Goal: Task Accomplishment & Management: Complete application form

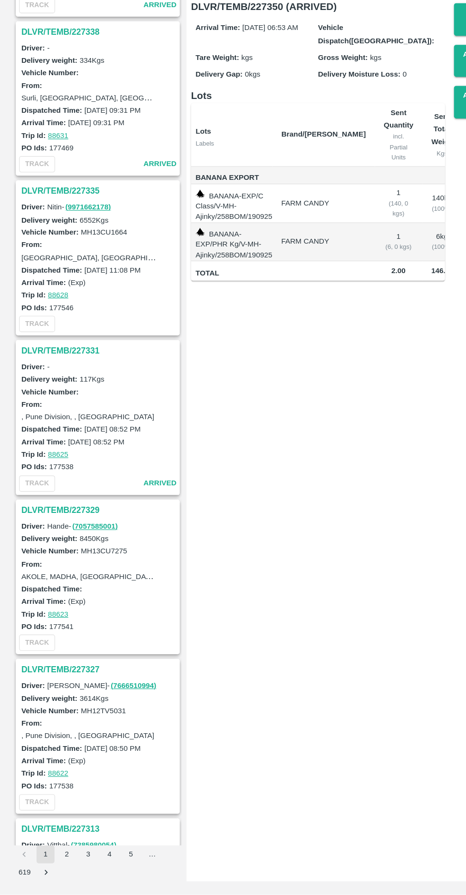
scroll to position [1097, 0]
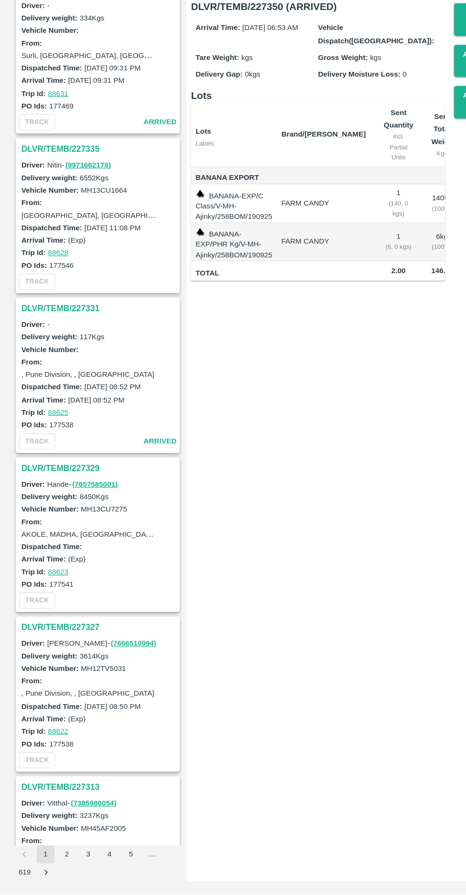
click at [50, 668] on h3 "DLVR/TEMB/227327" at bounding box center [84, 668] width 132 height 12
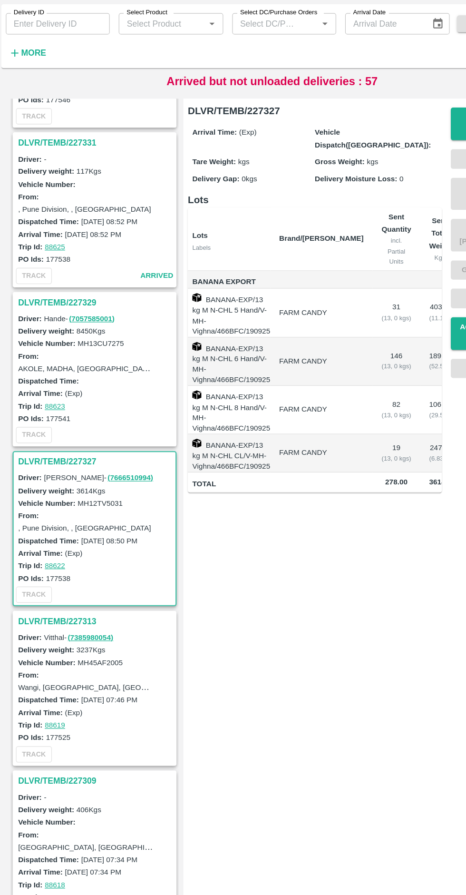
scroll to position [1317, 0]
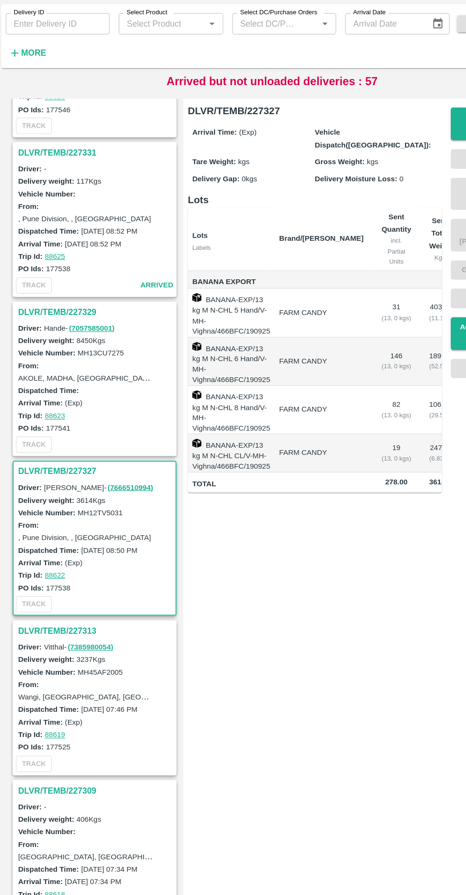
click at [54, 446] on h3 "DLVR/TEMB/227327" at bounding box center [84, 448] width 132 height 12
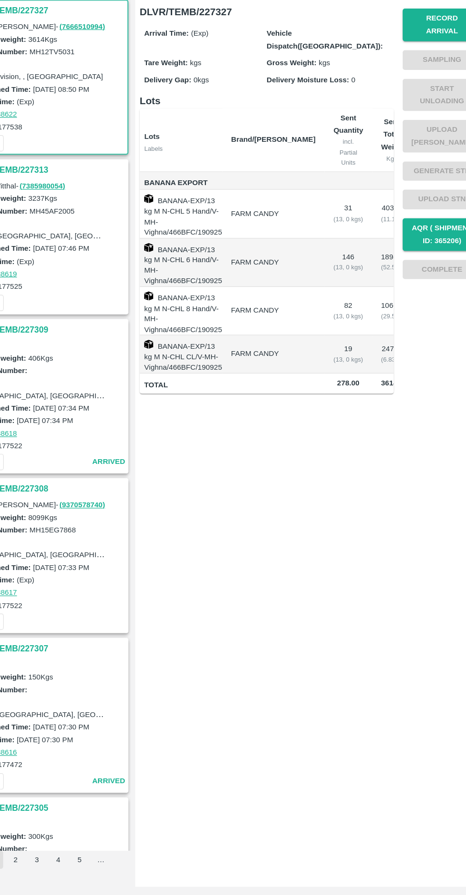
scroll to position [0, 0]
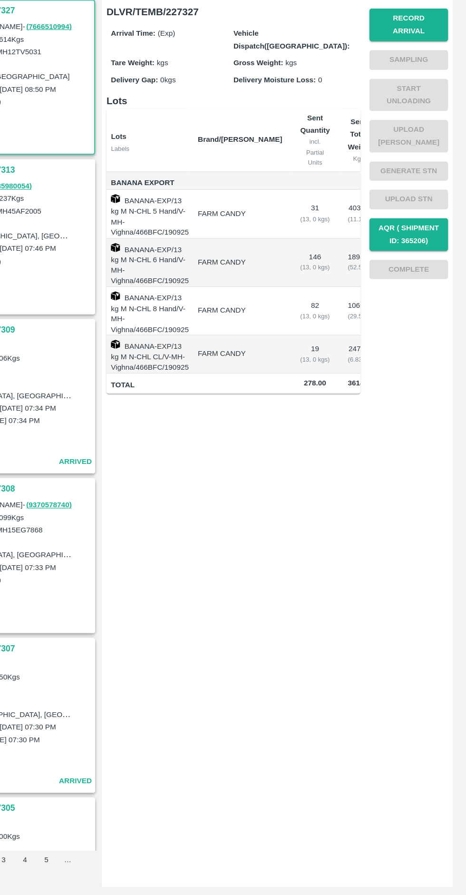
click at [424, 149] on button "Record Arrival" at bounding box center [417, 154] width 67 height 28
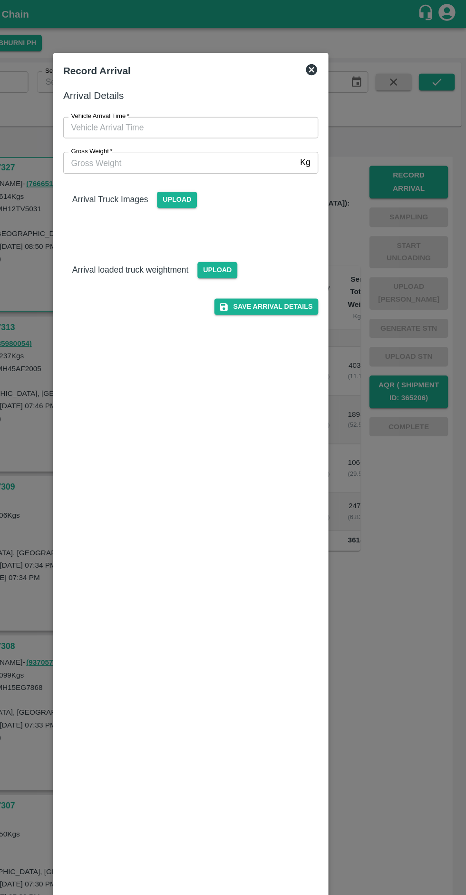
click at [203, 112] on input "Vehicle Arrival Time   *" at bounding box center [229, 108] width 209 height 18
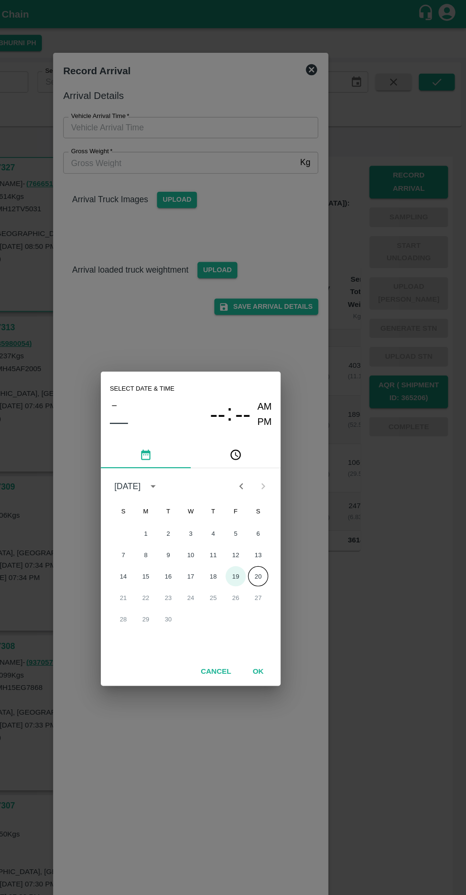
click at [271, 488] on button "19" at bounding box center [271, 487] width 17 height 17
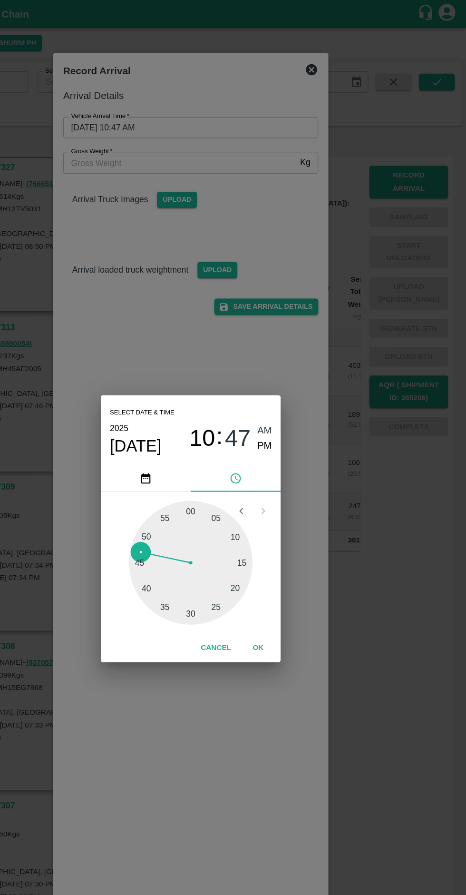
type input "[DATE] 10:48 AM"
click at [300, 555] on button "OK" at bounding box center [290, 548] width 30 height 17
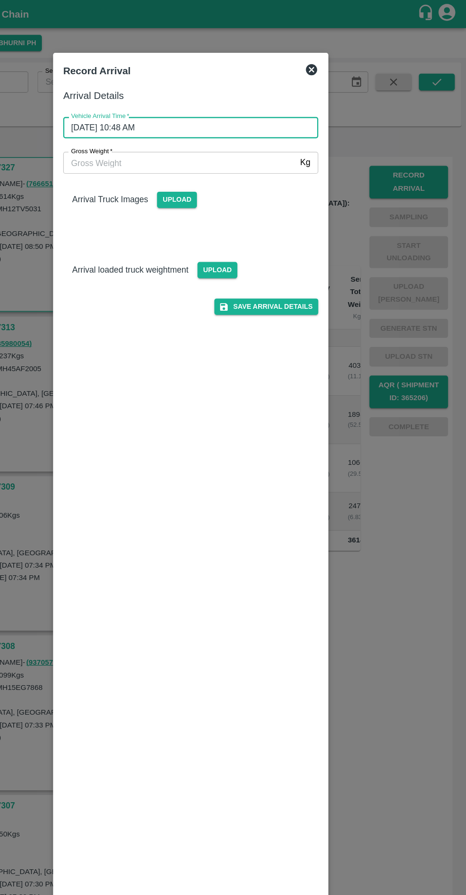
click at [181, 140] on input "Gross Weight   *" at bounding box center [223, 137] width 197 height 18
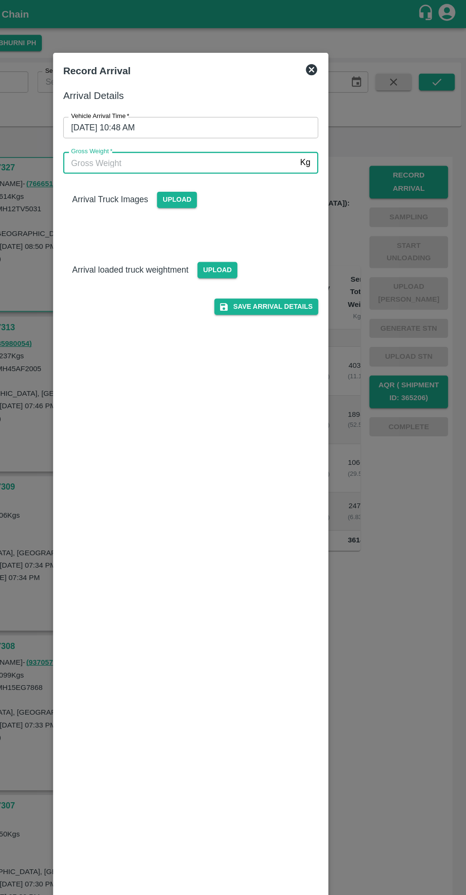
click at [206, 227] on p "Arrival loaded truck weightment" at bounding box center [182, 228] width 98 height 10
click at [215, 171] on span "Upload" at bounding box center [222, 169] width 34 height 14
click at [0, 0] on input "Upload" at bounding box center [0, 0] width 0 height 0
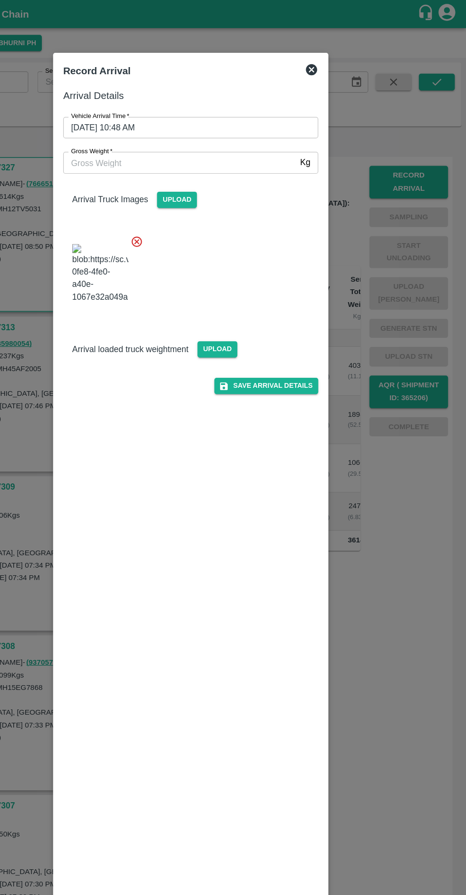
click at [168, 230] on img at bounding box center [157, 231] width 48 height 50
click at [187, 205] on icon at bounding box center [187, 204] width 9 height 9
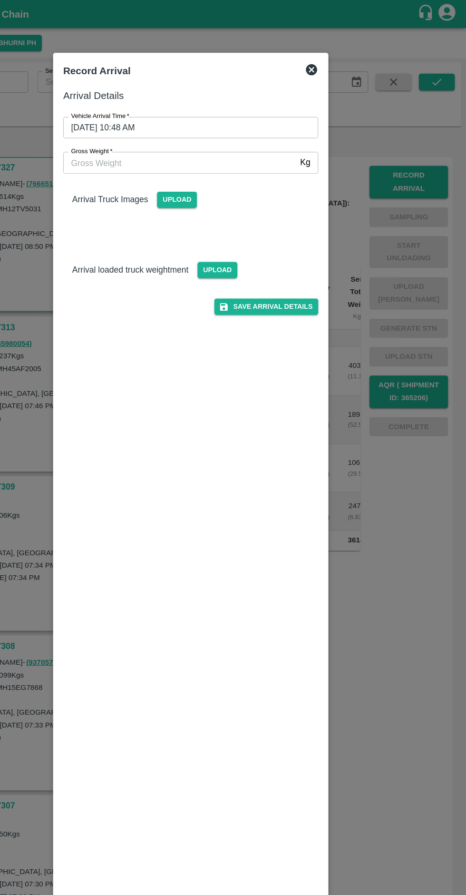
click at [218, 171] on span "Upload" at bounding box center [222, 169] width 34 height 14
click at [0, 0] on input "Upload" at bounding box center [0, 0] width 0 height 0
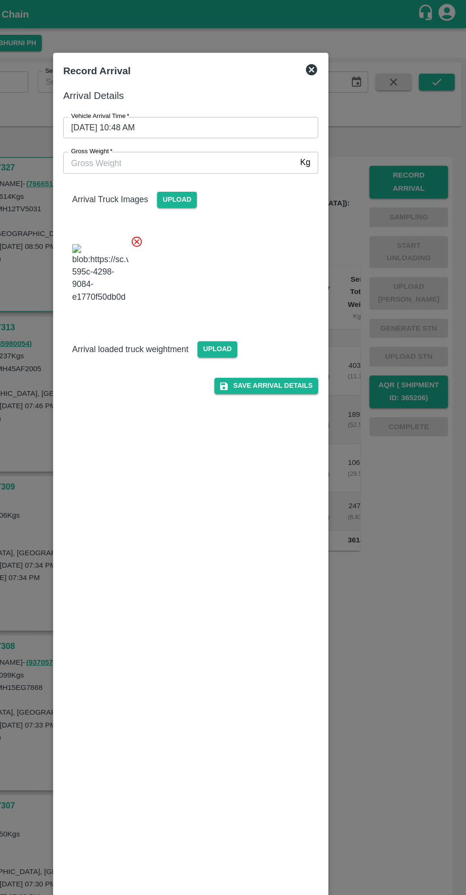
click at [255, 303] on span "Upload" at bounding box center [256, 296] width 34 height 14
click at [0, 0] on input "Upload" at bounding box center [0, 0] width 0 height 0
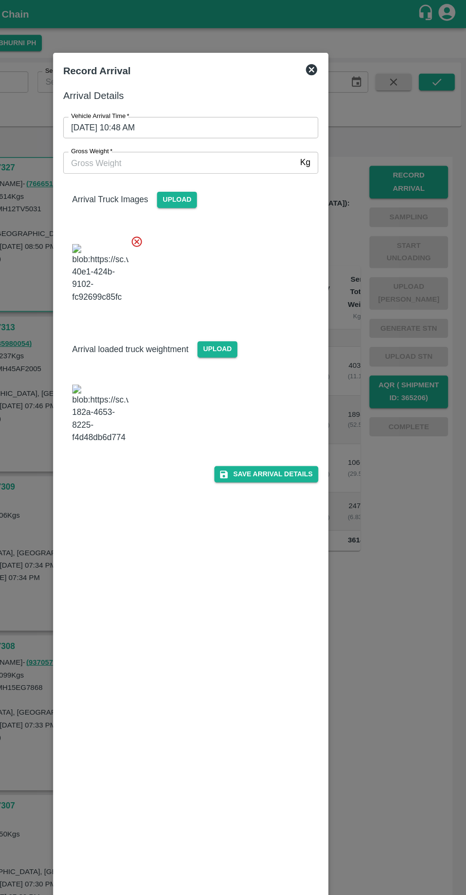
click at [167, 375] on img at bounding box center [157, 350] width 48 height 50
click at [161, 375] on img at bounding box center [157, 350] width 48 height 50
click at [192, 137] on input "Gross Weight   *" at bounding box center [223, 137] width 197 height 18
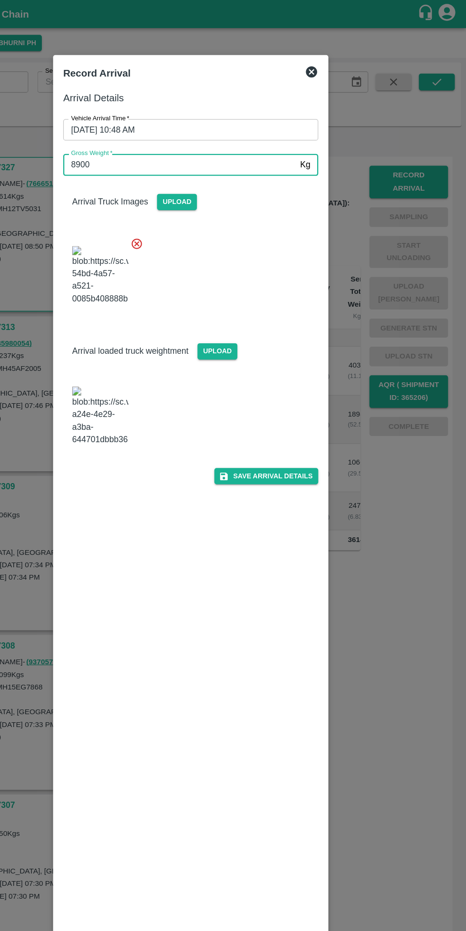
type input "8900"
click at [148, 377] on img at bounding box center [157, 352] width 48 height 50
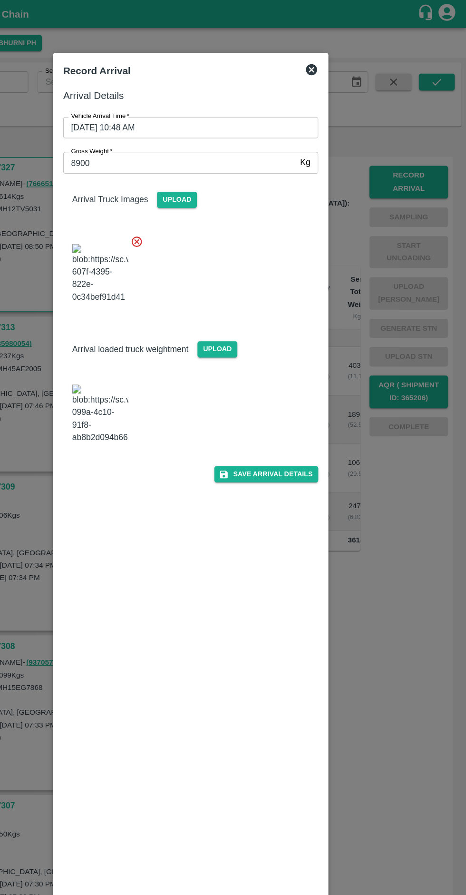
click at [314, 408] on button "Save Arrival Details" at bounding box center [297, 401] width 88 height 14
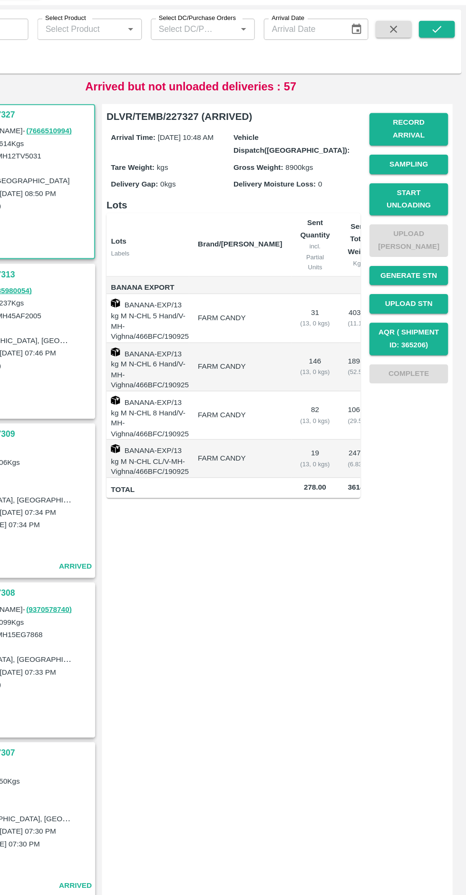
click at [431, 203] on button "Start Unloading" at bounding box center [417, 214] width 67 height 28
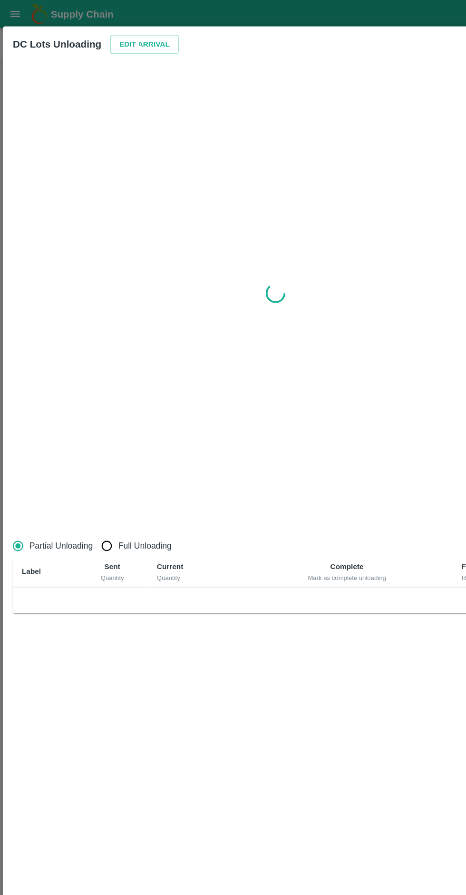
click at [124, 38] on button "Edit Arrival" at bounding box center [122, 37] width 58 height 17
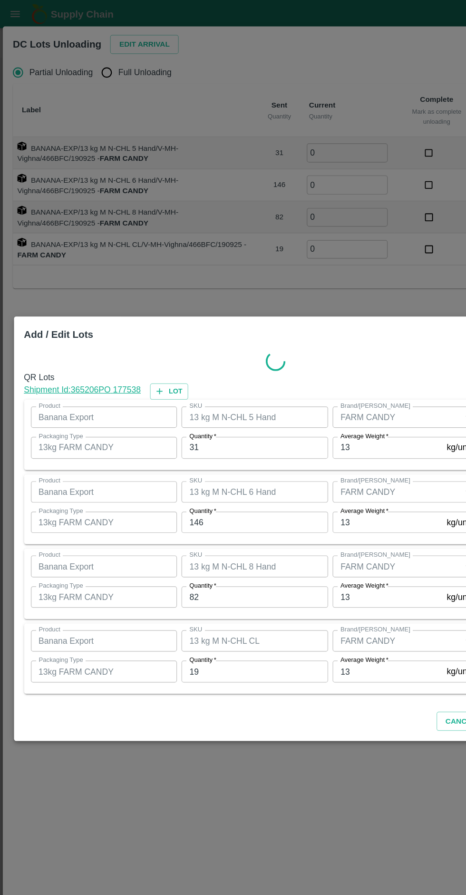
click at [205, 379] on input "31" at bounding box center [216, 379] width 124 height 18
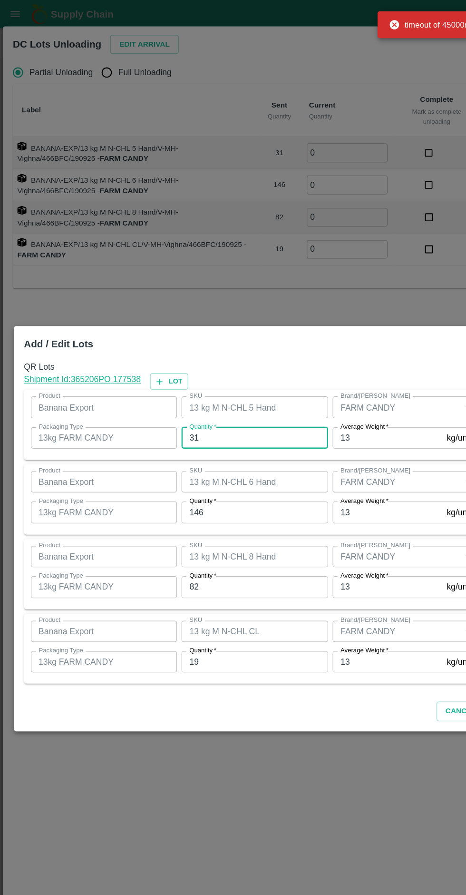
click at [202, 374] on input "31" at bounding box center [216, 371] width 124 height 18
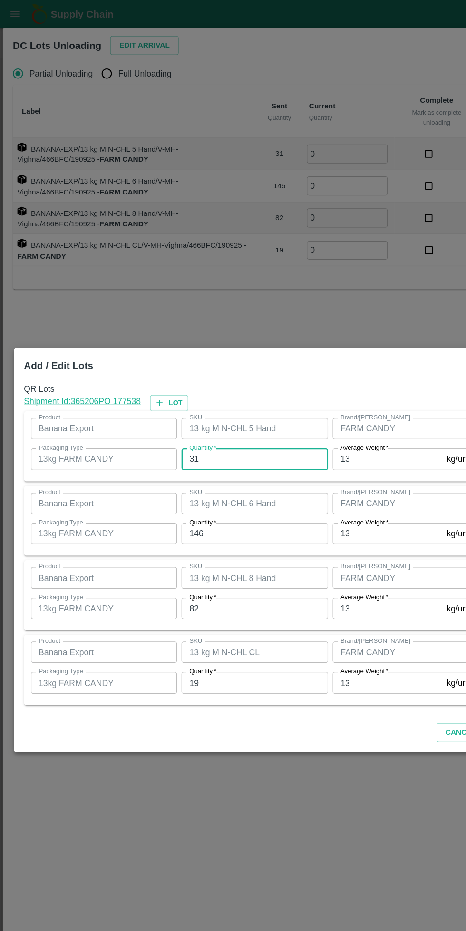
type input "3"
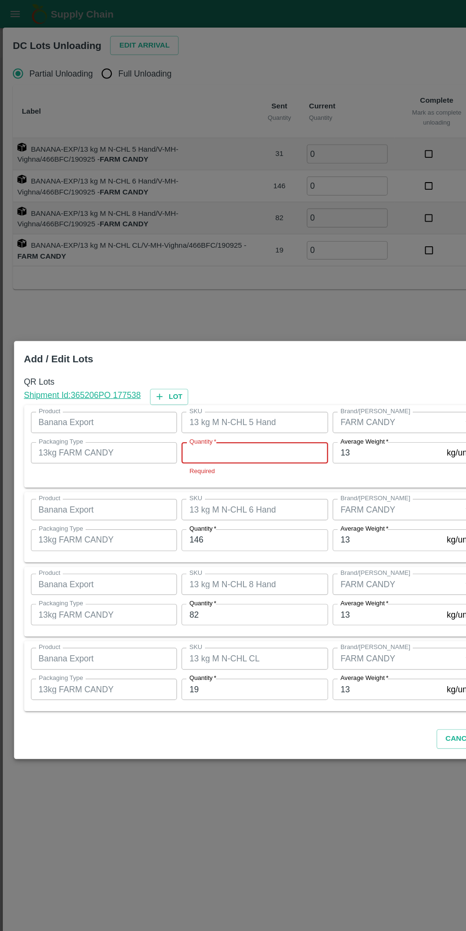
type input "8"
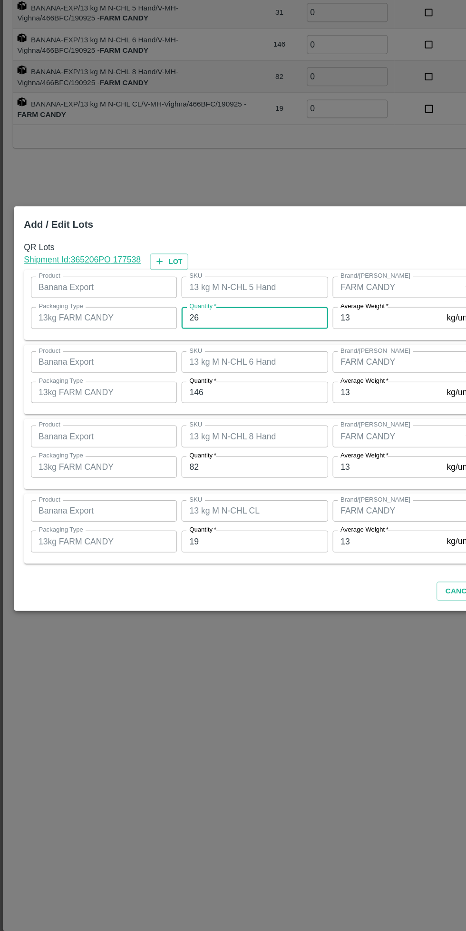
type input "26"
click at [229, 452] on input "146" at bounding box center [216, 452] width 124 height 18
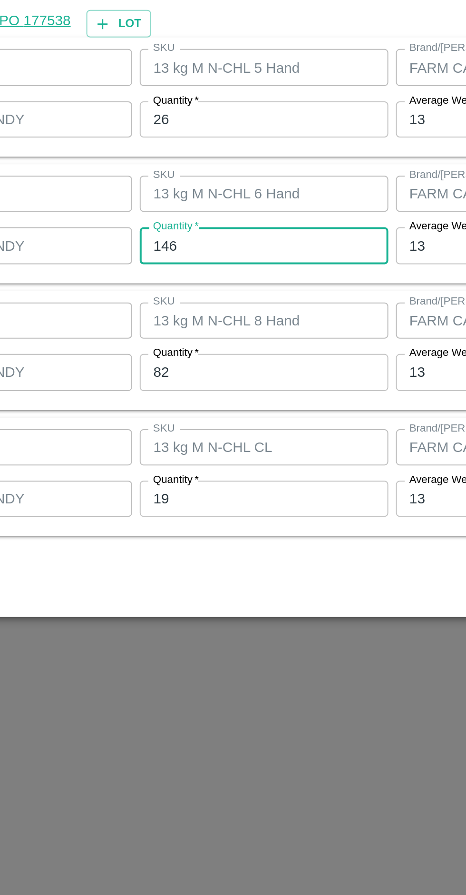
click at [199, 437] on input "146" at bounding box center [216, 433] width 124 height 18
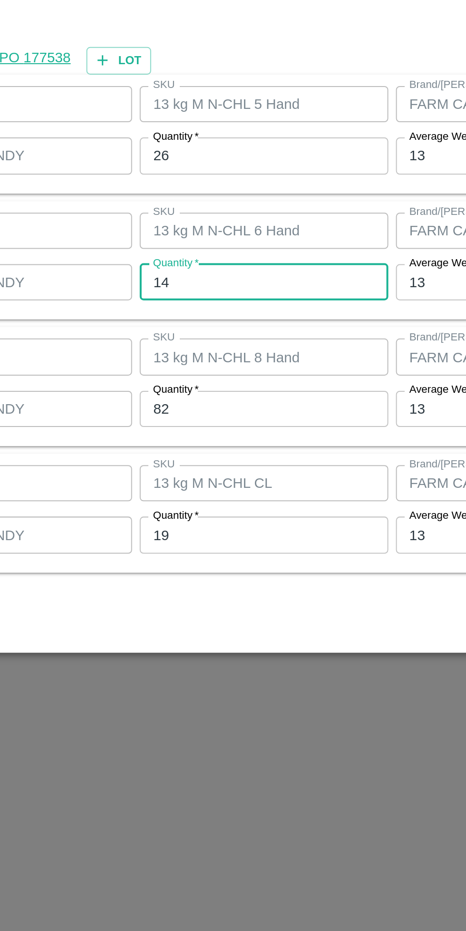
type input "1"
type input "149"
click at [216, 517] on input "82" at bounding box center [216, 515] width 124 height 18
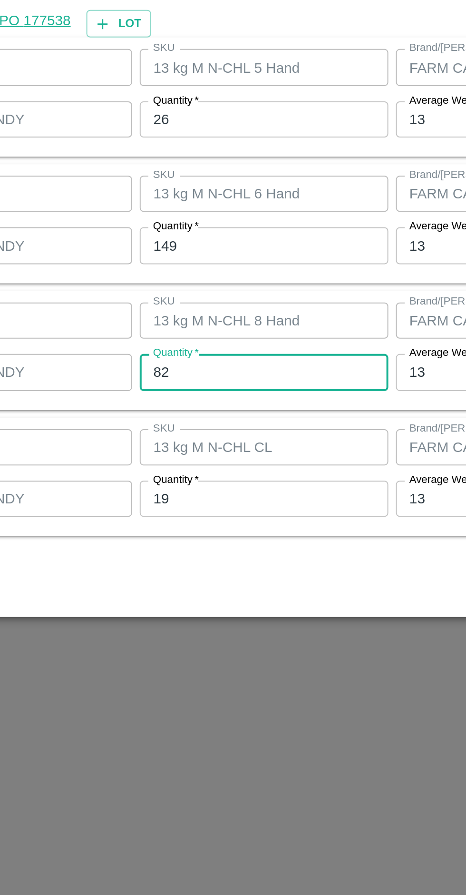
click at [198, 496] on input "82" at bounding box center [216, 497] width 124 height 18
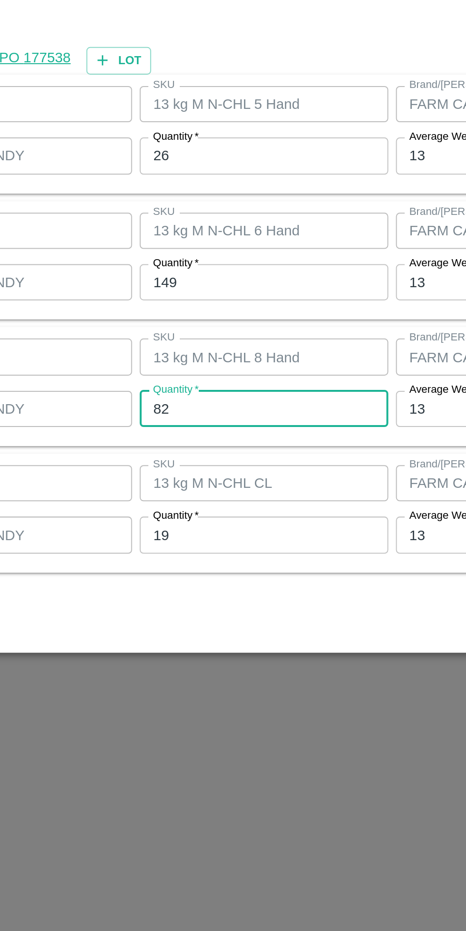
type input "8"
type input "79"
click at [212, 580] on input "19" at bounding box center [216, 578] width 124 height 18
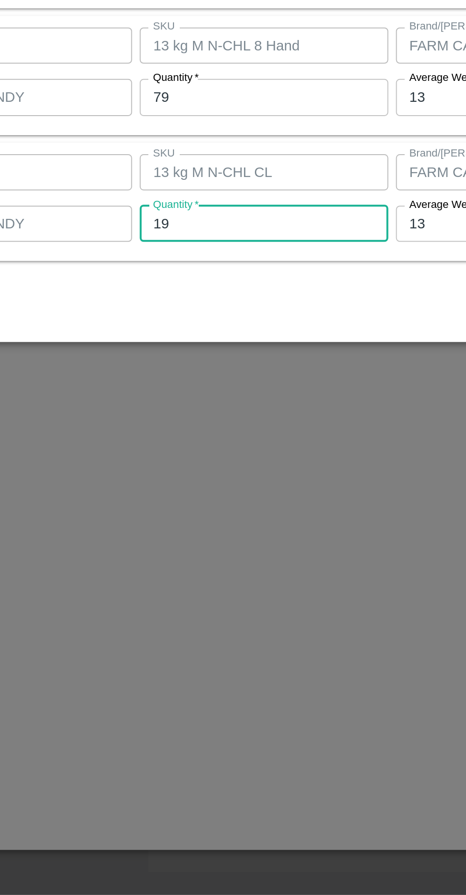
click at [206, 561] on input "19" at bounding box center [216, 560] width 124 height 18
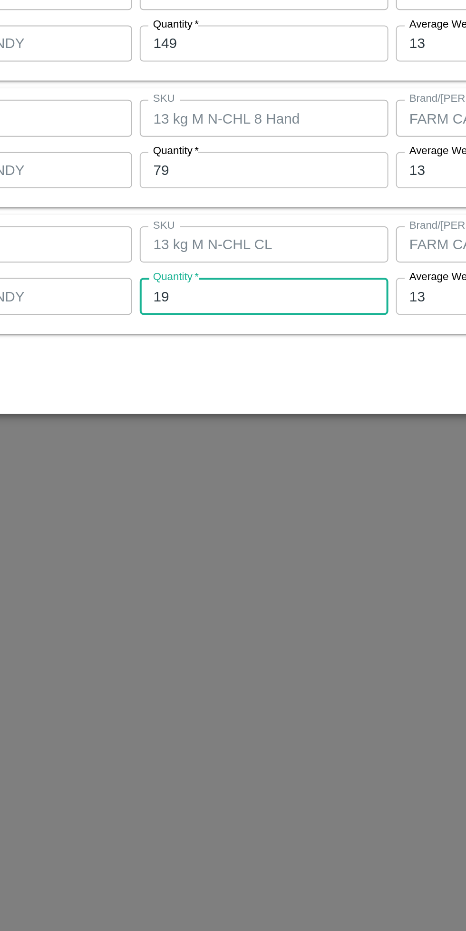
type input "1"
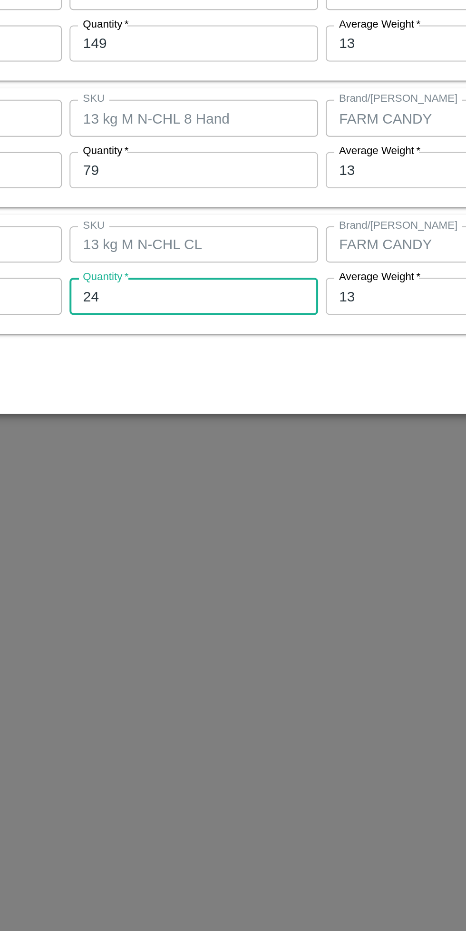
type input "24"
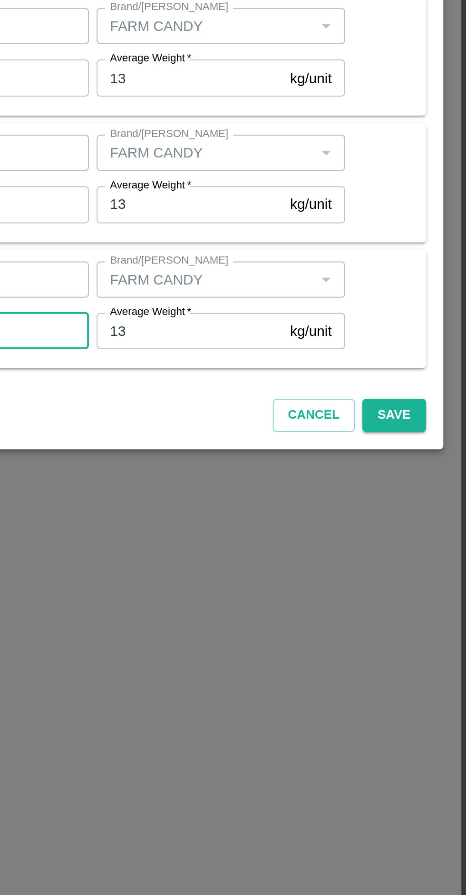
click at [432, 608] on button "Save" at bounding box center [429, 602] width 31 height 17
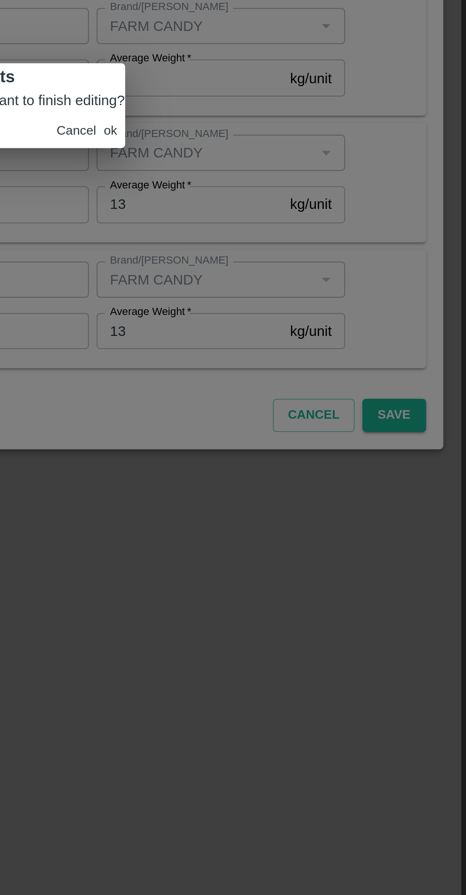
click at [292, 463] on button "ok" at bounding box center [288, 459] width 7 height 7
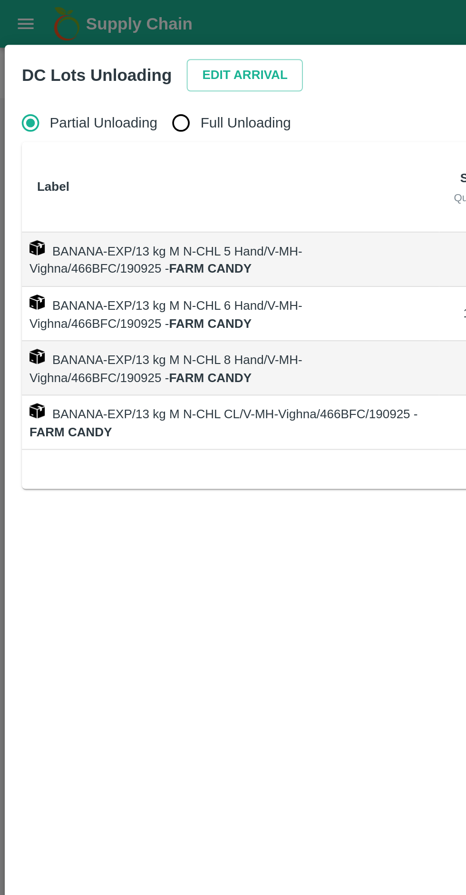
click at [92, 63] on input "Full Unloading" at bounding box center [90, 61] width 19 height 19
radio input "true"
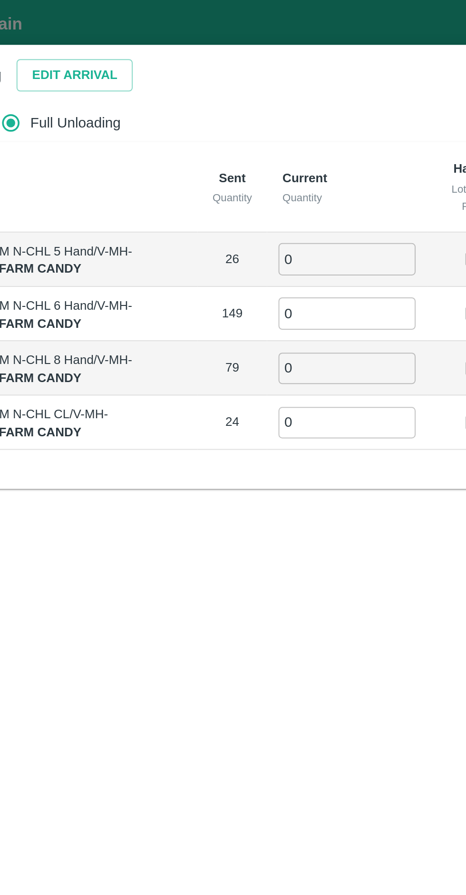
click at [248, 127] on input "0" at bounding box center [258, 129] width 69 height 16
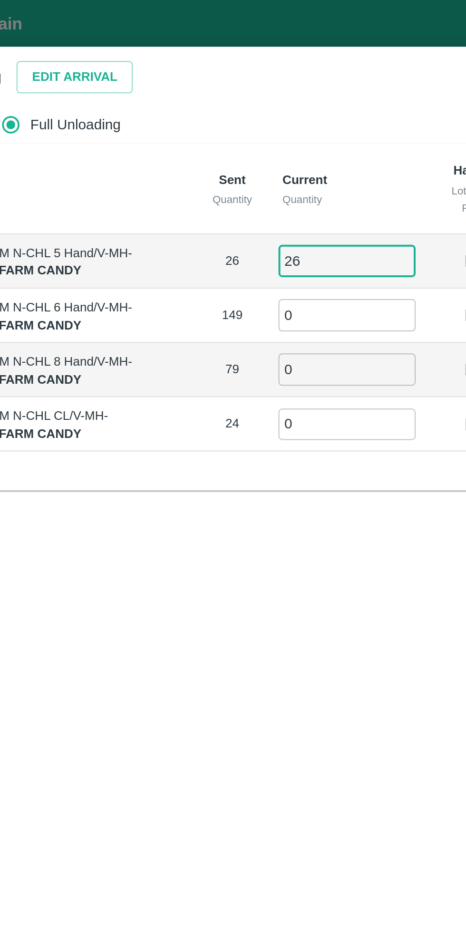
type input "26"
click at [252, 157] on input "0" at bounding box center [258, 157] width 69 height 16
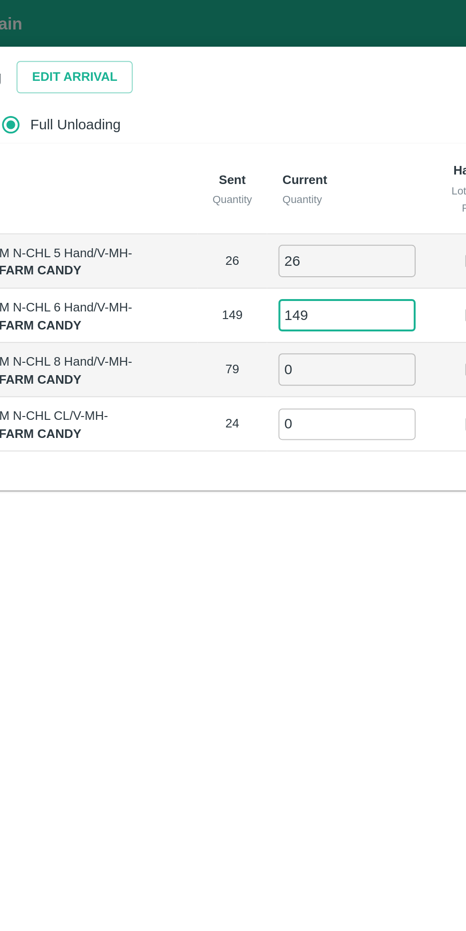
type input "149"
click at [255, 185] on input "0" at bounding box center [258, 184] width 69 height 16
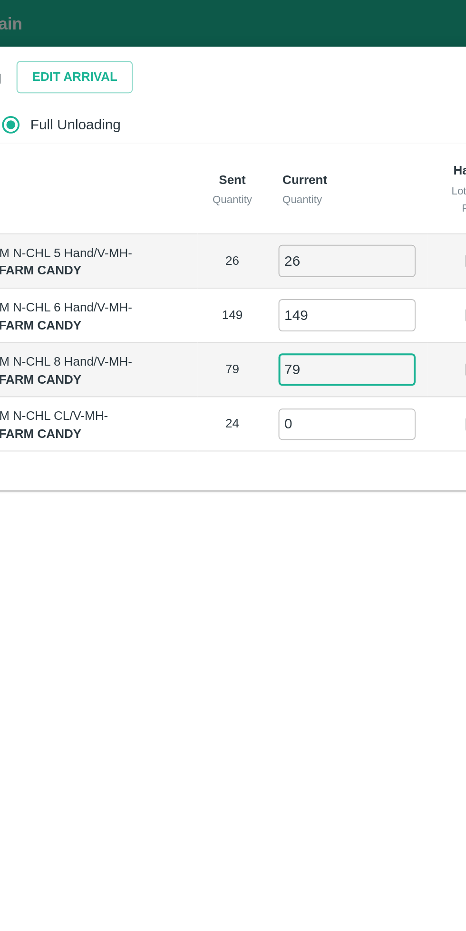
type input "79"
click at [260, 209] on input "0" at bounding box center [258, 212] width 69 height 16
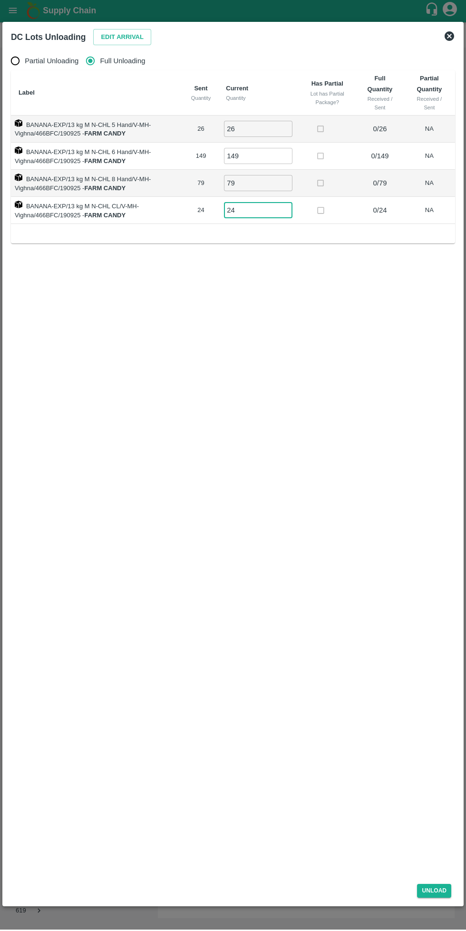
type input "24"
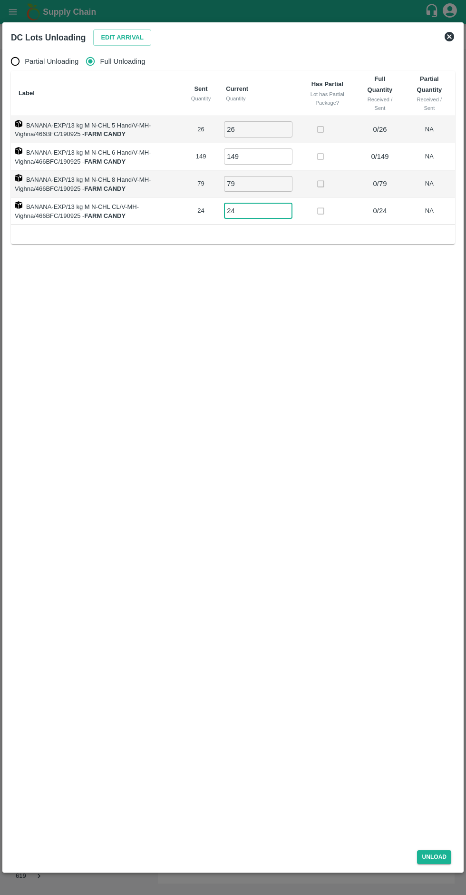
click at [446, 865] on div "Unload" at bounding box center [233, 855] width 452 height 25
click at [448, 853] on button "Unload" at bounding box center [434, 857] width 34 height 14
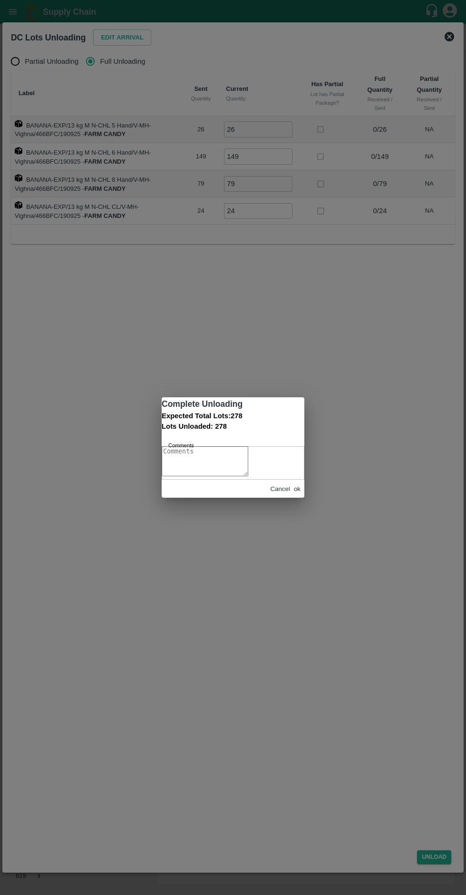
click at [297, 492] on button "ok" at bounding box center [297, 488] width 7 height 7
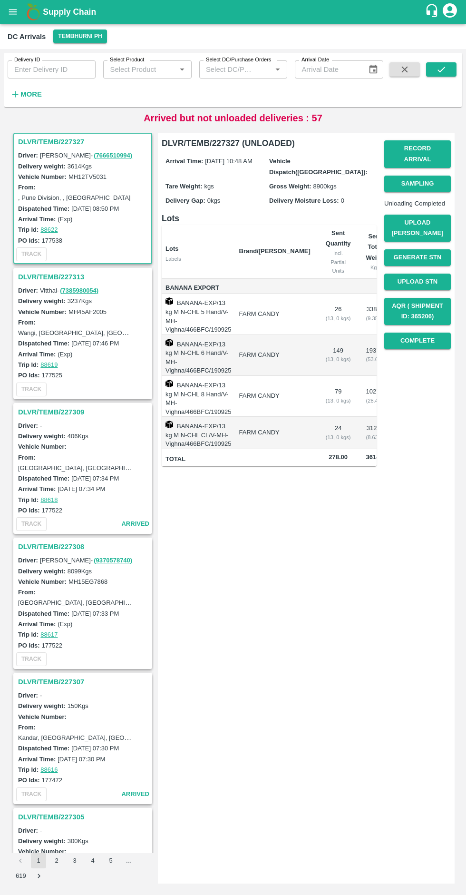
click at [433, 233] on button "Upload [PERSON_NAME]" at bounding box center [417, 229] width 67 height 28
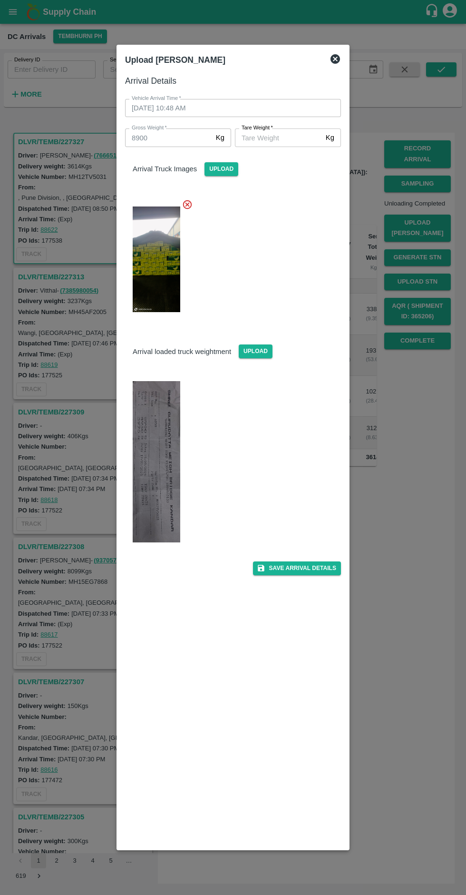
click at [194, 554] on div "Save Arrival Details" at bounding box center [230, 564] width 224 height 21
click at [163, 470] on img at bounding box center [157, 461] width 48 height 161
click at [170, 422] on img at bounding box center [157, 461] width 48 height 161
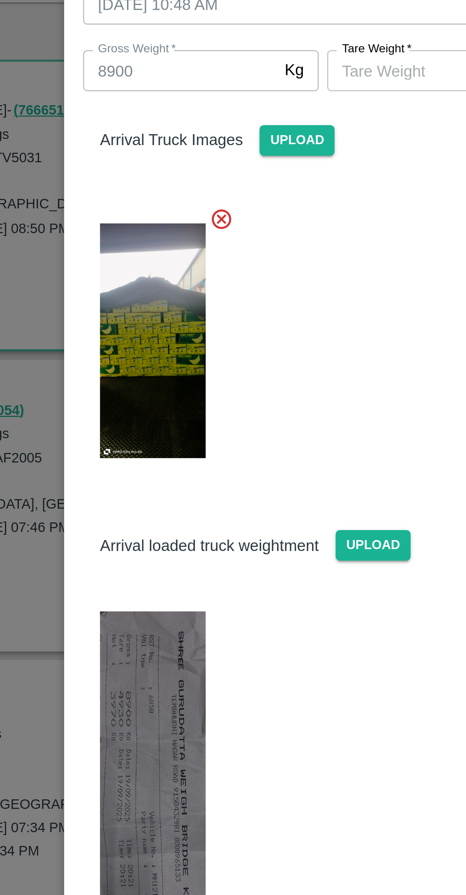
click at [264, 141] on input "[PERSON_NAME]   *" at bounding box center [278, 137] width 87 height 18
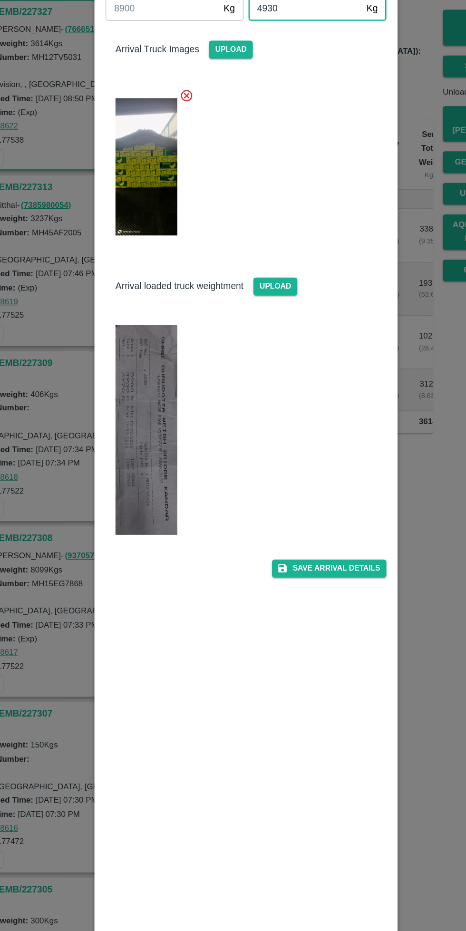
type input "4930"
click at [311, 563] on button "Save Arrival Details" at bounding box center [297, 570] width 88 height 14
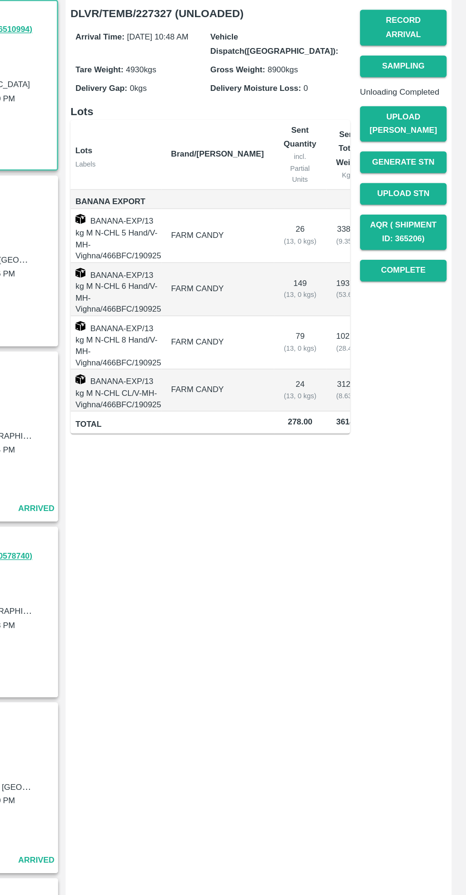
click at [436, 349] on button "Complete" at bounding box center [417, 341] width 67 height 17
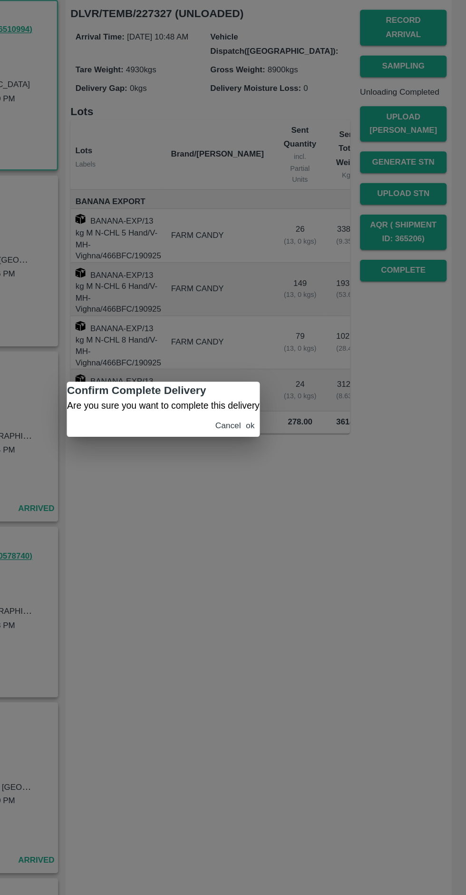
click at [299, 463] on button "ok" at bounding box center [299, 459] width 7 height 7
